Goal: Information Seeking & Learning: Learn about a topic

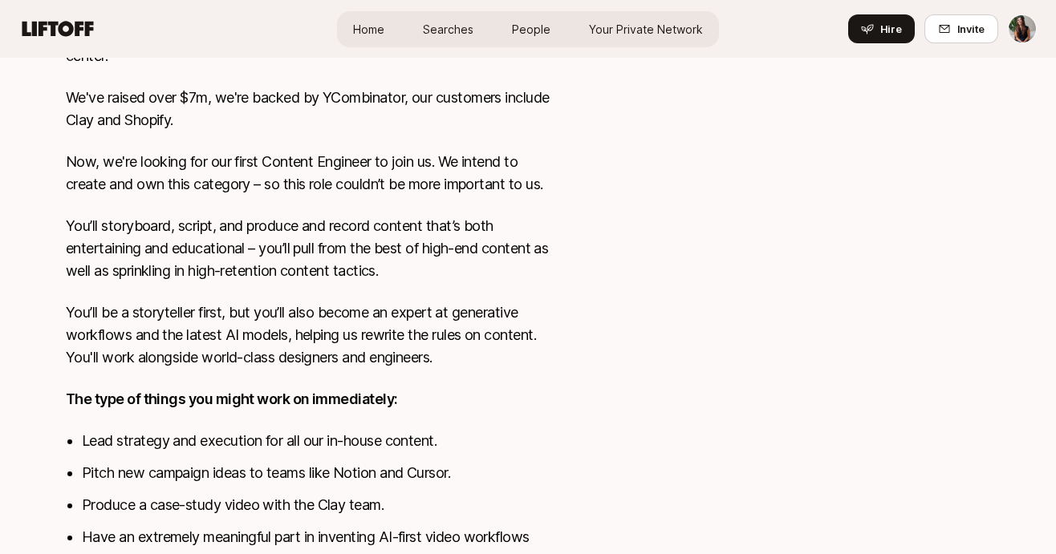
scroll to position [403, 0]
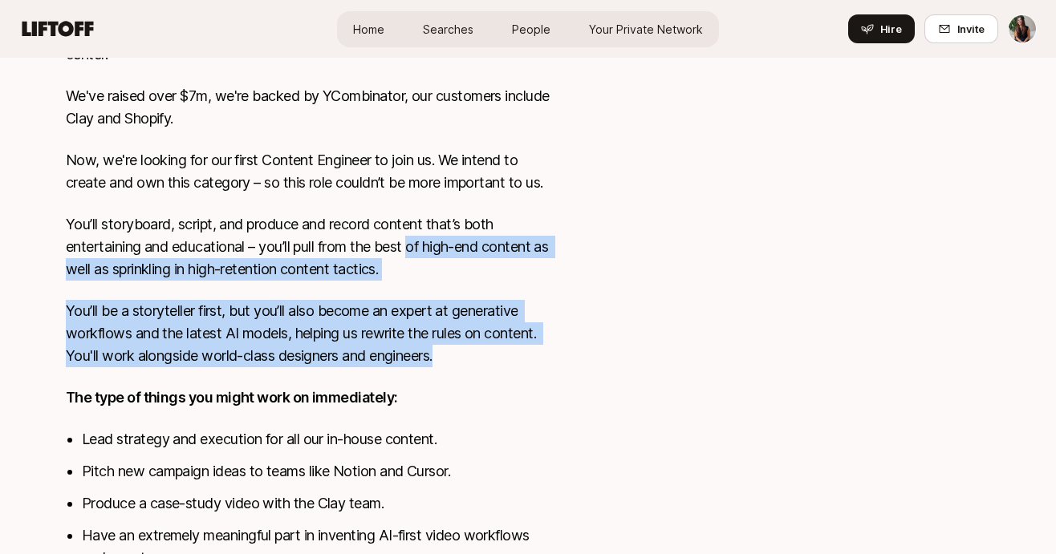
drag, startPoint x: 413, startPoint y: 243, endPoint x: 506, endPoint y: 345, distance: 138.0
click at [506, 345] on div "Video is the most compelling medium invented. But it takes hours to make even a…" at bounding box center [310, 330] width 488 height 709
click at [506, 345] on p "You’ll be a storyteller first, but you’ll also become an expert at generative w…" at bounding box center [310, 333] width 488 height 67
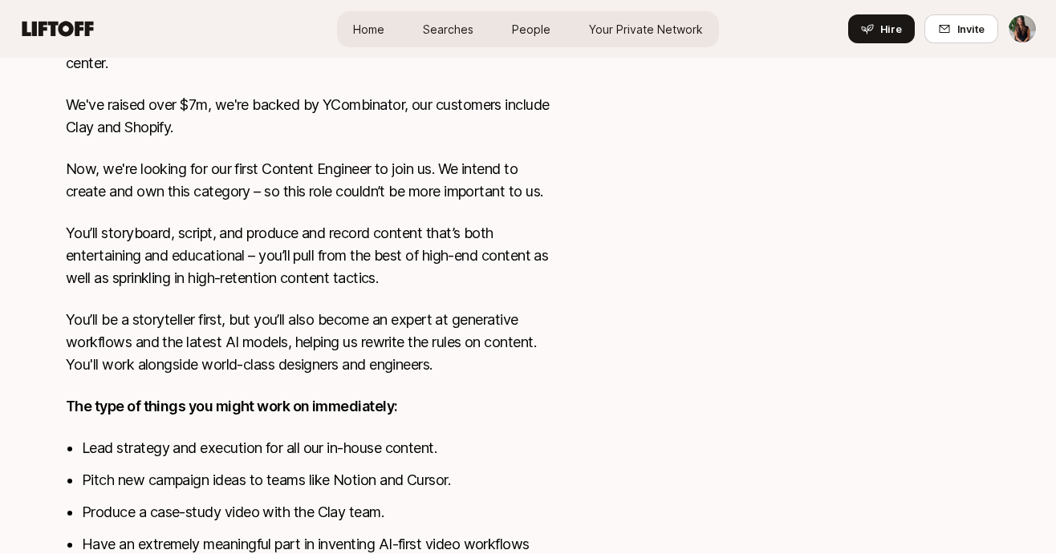
scroll to position [396, 0]
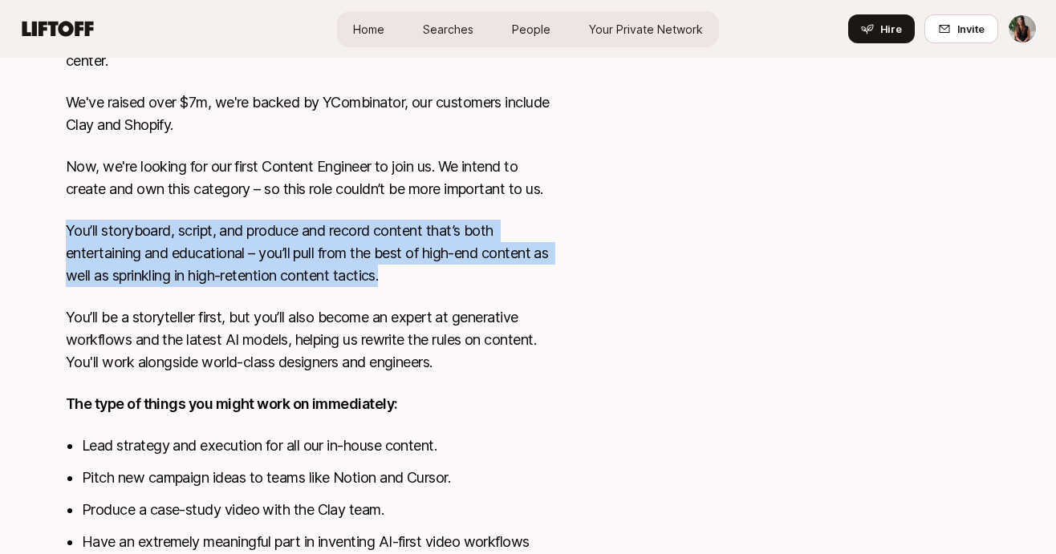
drag, startPoint x: 367, startPoint y: 204, endPoint x: 444, endPoint y: 286, distance: 112.4
click at [444, 286] on div "Video is the most compelling medium invented. But it takes hours to make even a…" at bounding box center [310, 336] width 488 height 709
click at [444, 286] on p "You’ll storyboard, script, and produce and record content that’s both entertain…" at bounding box center [310, 253] width 488 height 67
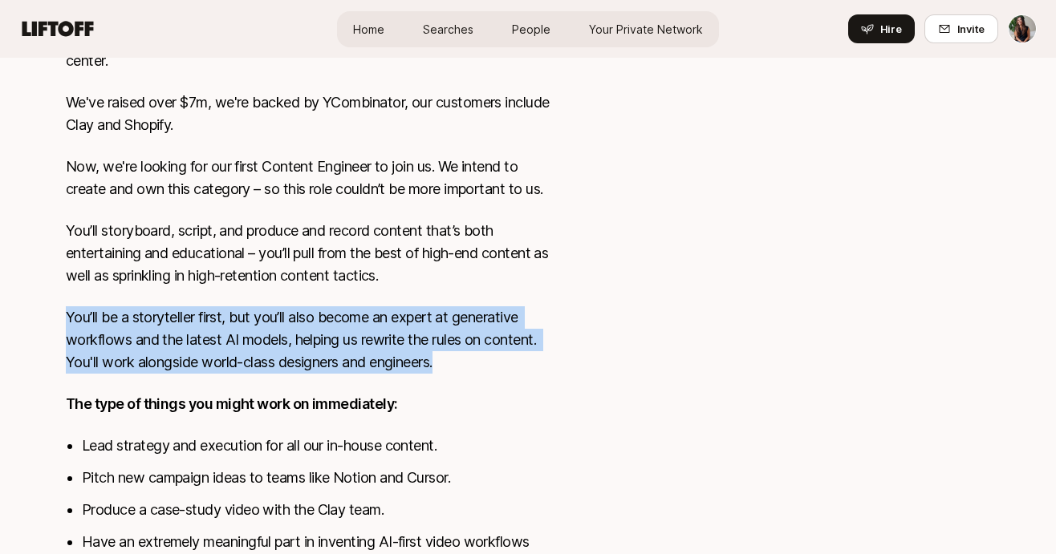
drag, startPoint x: 439, startPoint y: 280, endPoint x: 502, endPoint y: 375, distance: 113.9
click at [502, 375] on div "Video is the most compelling medium invented. But it takes hours to make even a…" at bounding box center [310, 336] width 488 height 709
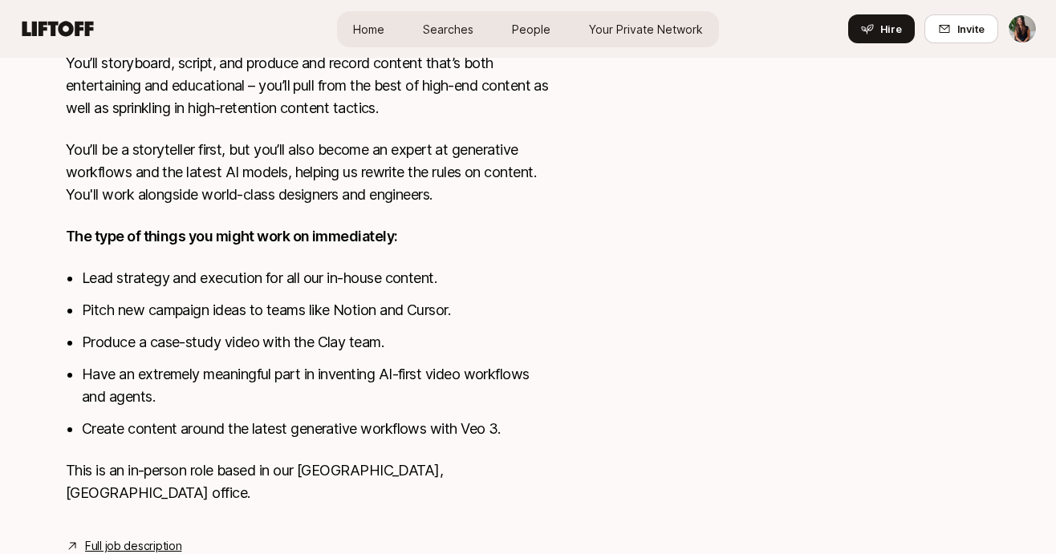
scroll to position [595, 0]
